Goal: Transaction & Acquisition: Purchase product/service

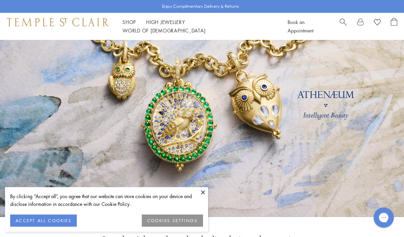
scroll to position [43, 0]
click at [205, 198] on button at bounding box center [203, 192] width 10 height 10
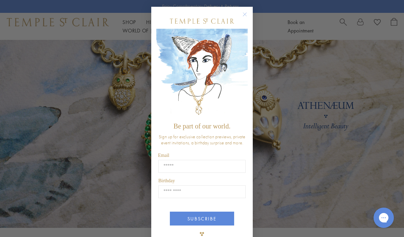
scroll to position [31, 0]
click at [243, 19] on circle "Close dialog" at bounding box center [245, 14] width 8 height 8
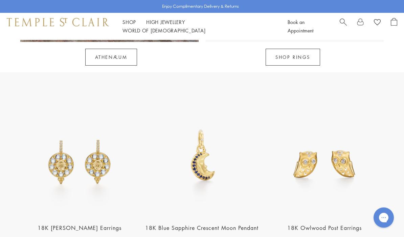
scroll to position [699, 0]
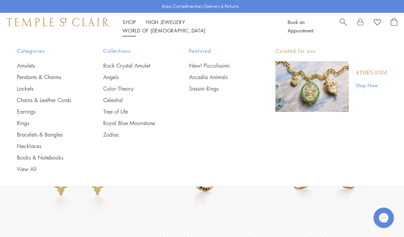
click at [25, 79] on link "Pendants & Charms" at bounding box center [46, 76] width 59 height 7
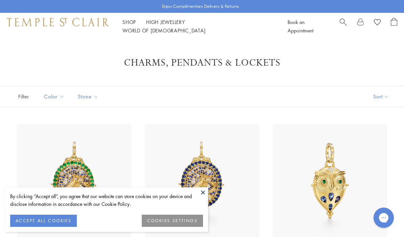
click at [131, 25] on link "Shop Shop" at bounding box center [130, 22] width 14 height 7
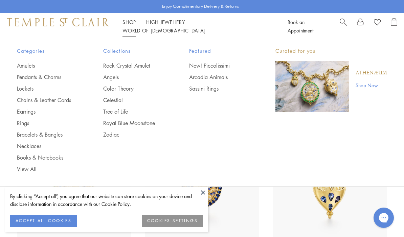
click at [25, 90] on link "Lockets" at bounding box center [46, 88] width 59 height 7
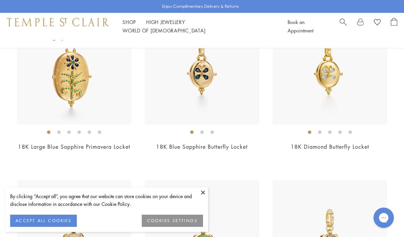
scroll to position [784, 0]
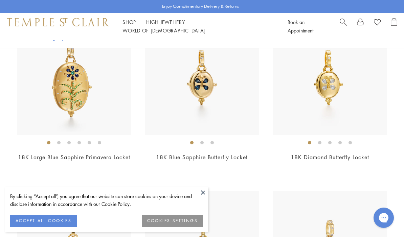
click at [175, 99] on img at bounding box center [202, 78] width 114 height 114
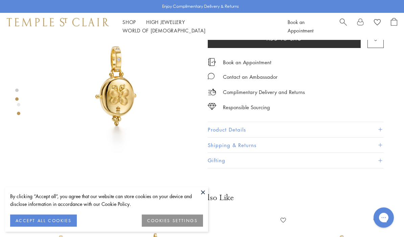
scroll to position [210, 0]
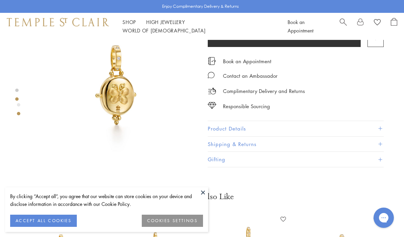
click at [383, 128] on button "Product Details" at bounding box center [296, 128] width 176 height 15
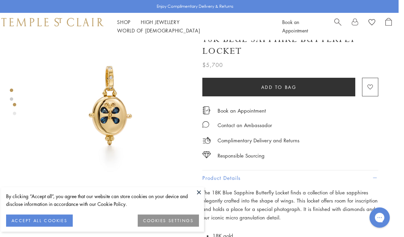
scroll to position [0, 1]
